Goal: Information Seeking & Learning: Learn about a topic

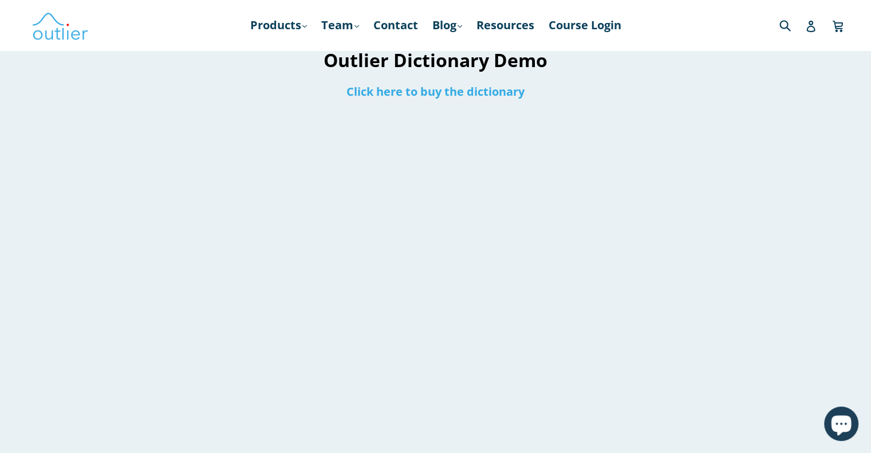
click at [276, 36] on nav "Products .cls-1{fill:#231f20} expand Chinese Characters & Reading Mandarin Pron…" at bounding box center [436, 25] width 442 height 50
click at [281, 18] on link "Products .cls-1{fill:#231f20} expand" at bounding box center [279, 25] width 68 height 21
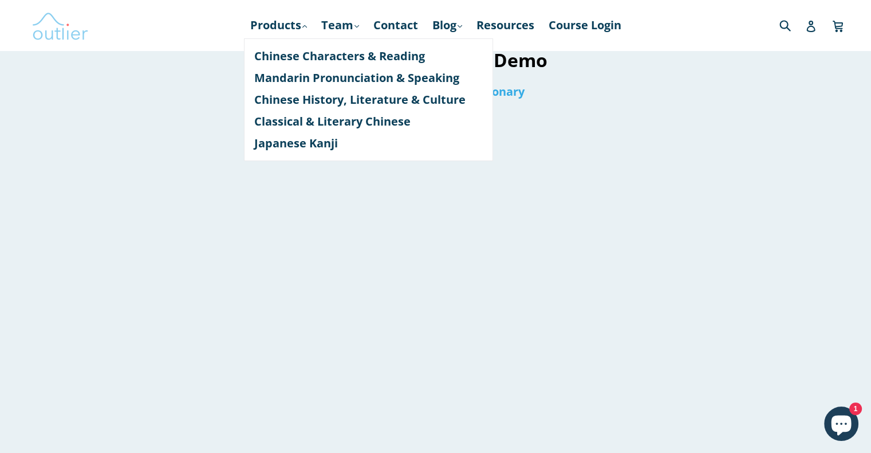
click at [55, 31] on img at bounding box center [60, 25] width 57 height 33
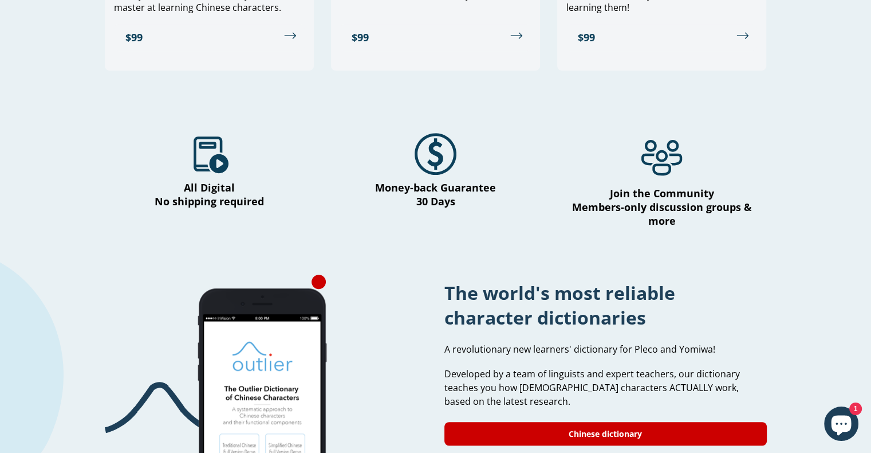
scroll to position [386, 0]
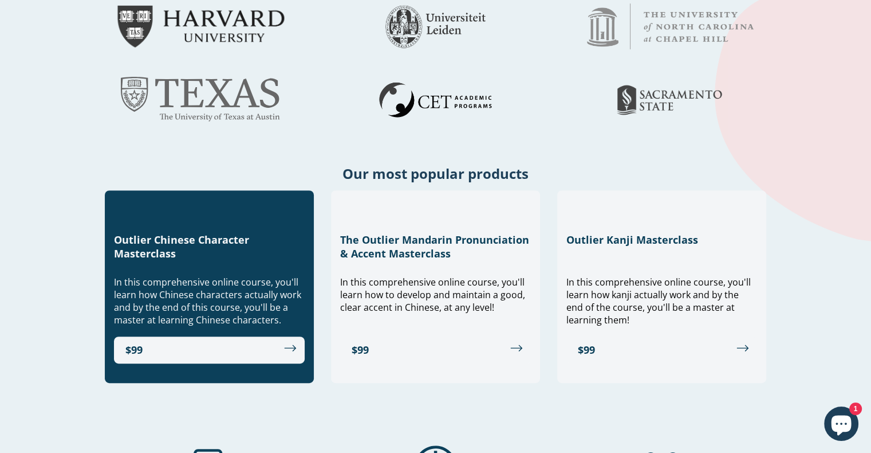
click at [128, 301] on span "In this comprehensive online course, you'll learn how Chinese characters actual…" at bounding box center [207, 301] width 187 height 50
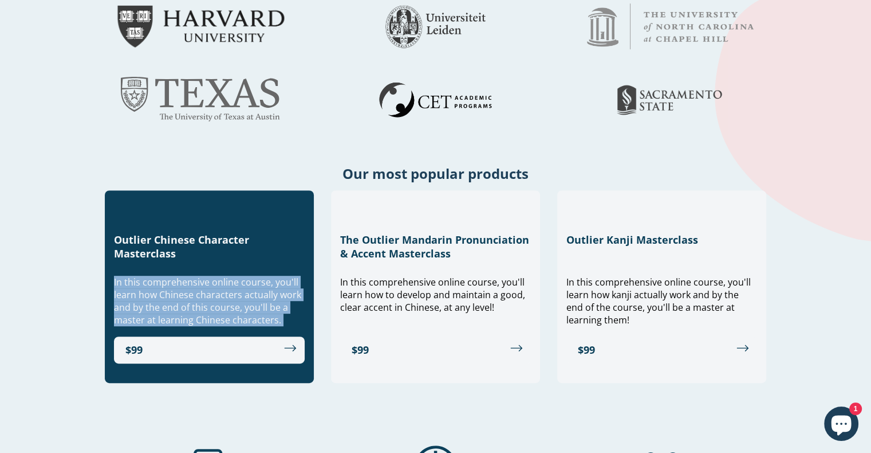
click at [128, 301] on span "In this comprehensive online course, you'll learn how Chinese characters actual…" at bounding box center [207, 301] width 187 height 50
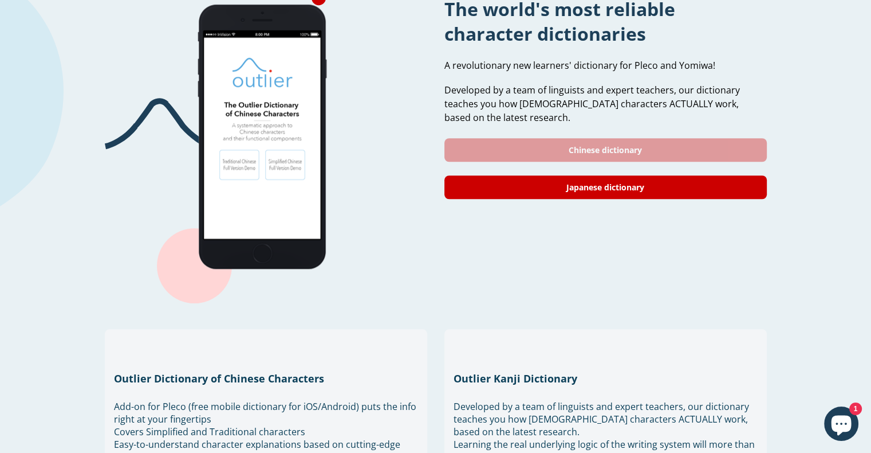
scroll to position [1489, 0]
